Goal: Check status: Check status

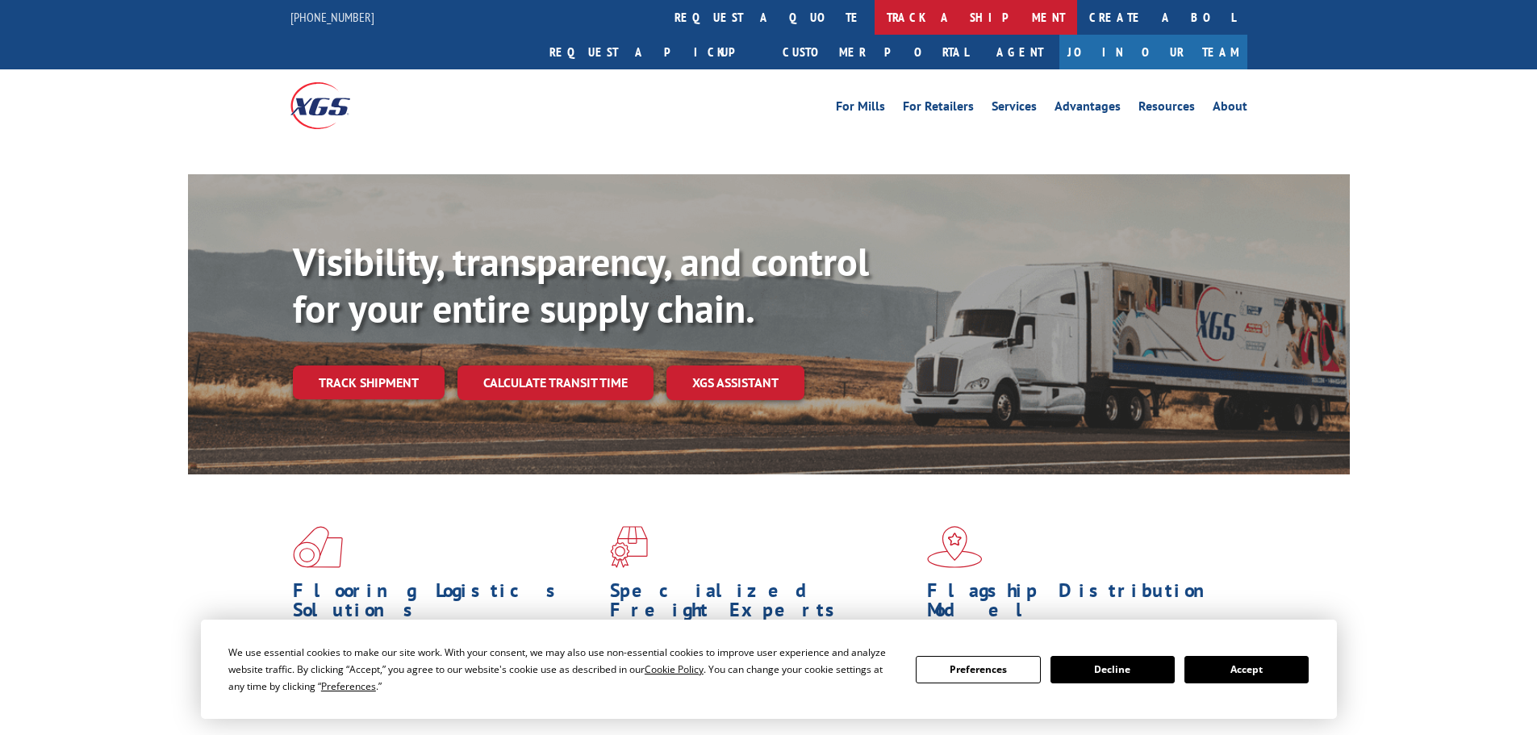
click at [875, 28] on link "track a shipment" at bounding box center [976, 17] width 203 height 35
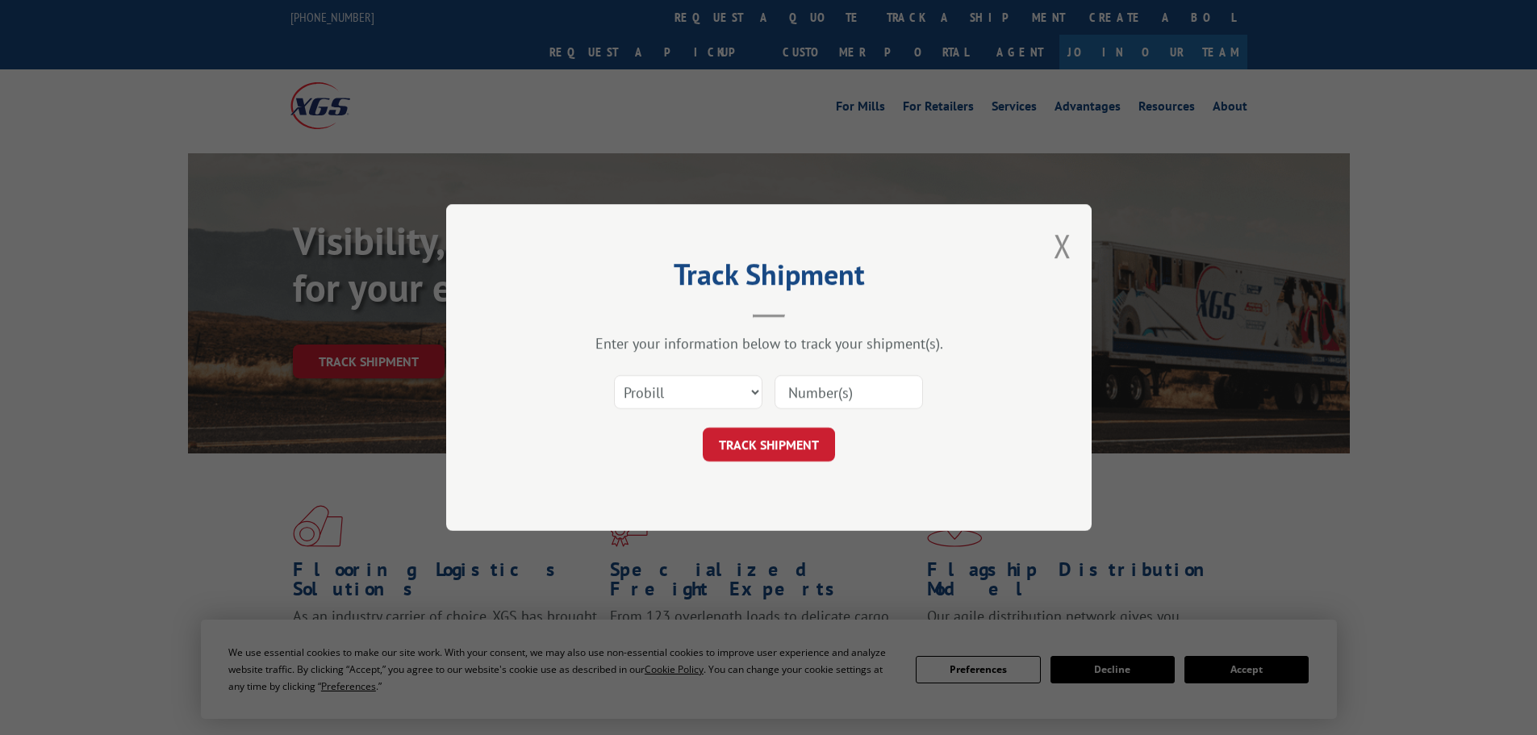
click at [665, 404] on select "Select category... Probill BOL PO" at bounding box center [688, 392] width 148 height 34
select select "po"
click at [614, 375] on select "Select category... Probill BOL PO" at bounding box center [688, 392] width 148 height 34
click at [780, 389] on input at bounding box center [849, 392] width 148 height 34
paste input "01549639"
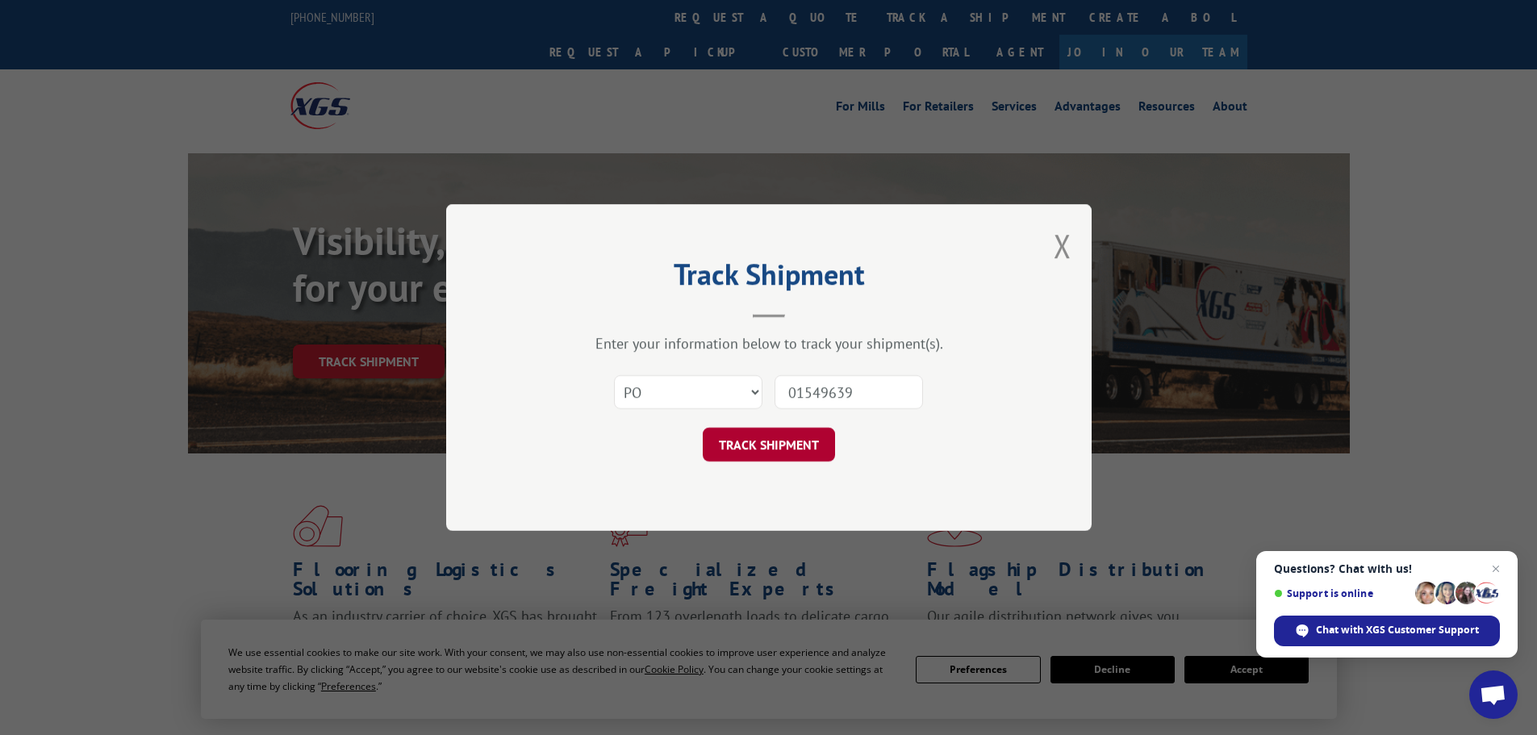
type input "01549639"
click at [778, 436] on button "TRACK SHIPMENT" at bounding box center [769, 445] width 132 height 34
